Goal: Find specific page/section: Find specific page/section

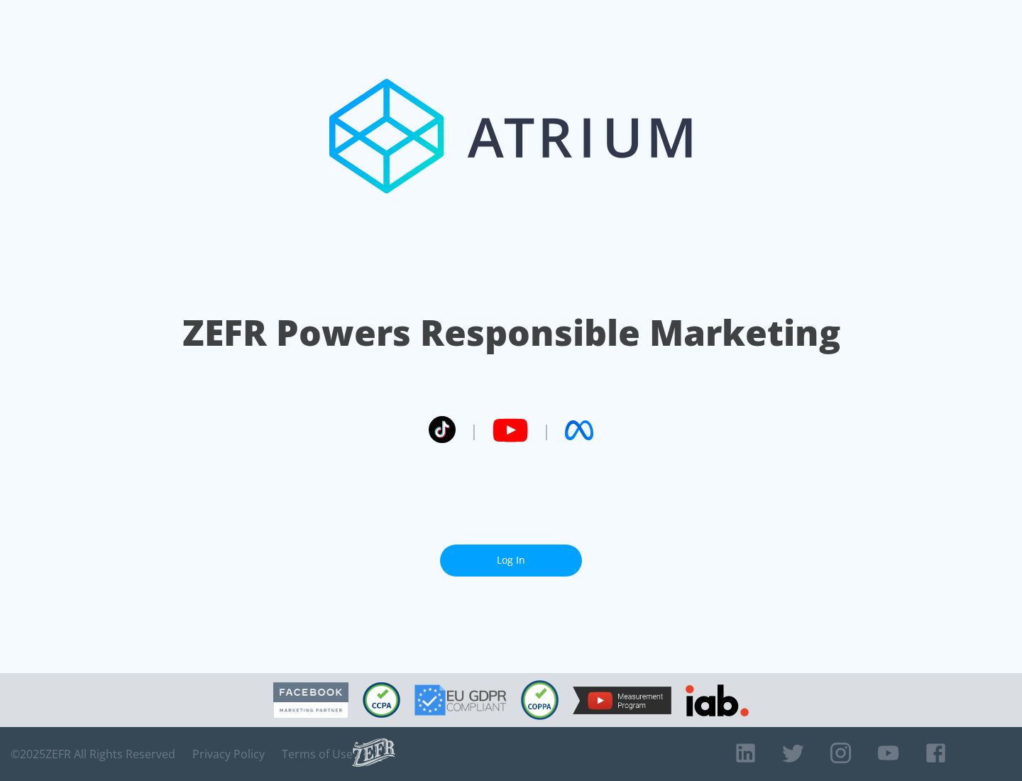
click at [511, 554] on link "Log In" at bounding box center [511, 560] width 142 height 32
